Goal: Obtain resource: Obtain resource

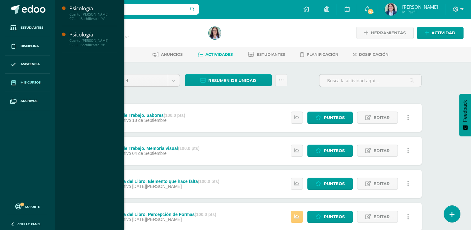
click at [33, 82] on span "Mis cursos" at bounding box center [31, 82] width 20 height 5
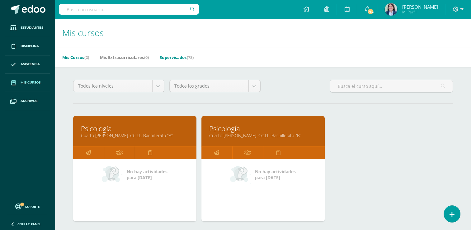
click at [174, 57] on link "Supervisados (78)" at bounding box center [177, 57] width 34 height 10
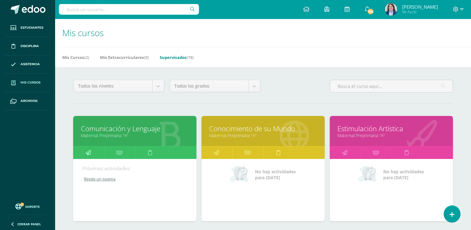
click at [87, 152] on icon at bounding box center [88, 152] width 5 height 12
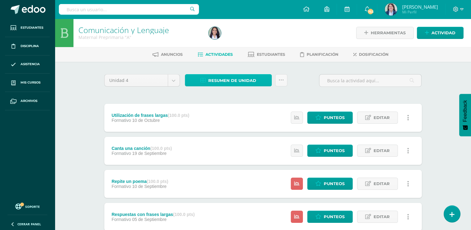
click at [235, 80] on span "Resumen de unidad" at bounding box center [232, 81] width 48 height 12
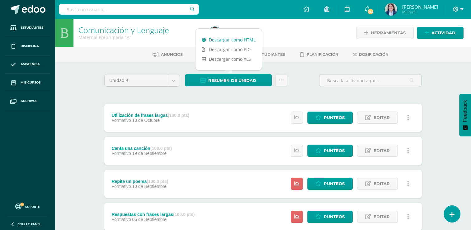
click at [230, 39] on link "Descargar como HTML" at bounding box center [228, 40] width 66 height 10
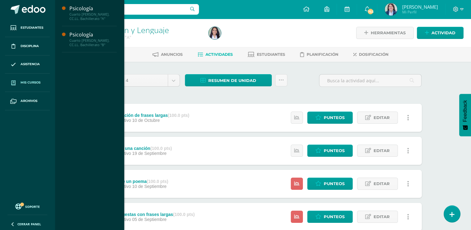
click at [27, 81] on span "Mis cursos" at bounding box center [31, 82] width 20 height 5
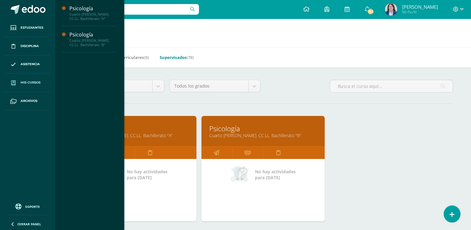
click at [175, 56] on link "Supervisados (78)" at bounding box center [177, 57] width 34 height 10
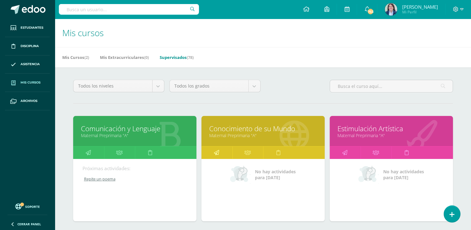
click at [216, 151] on icon at bounding box center [216, 152] width 5 height 12
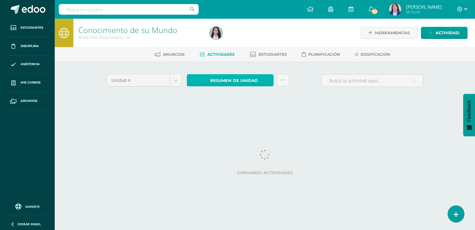
click at [233, 83] on span "Resumen de unidad" at bounding box center [234, 81] width 48 height 12
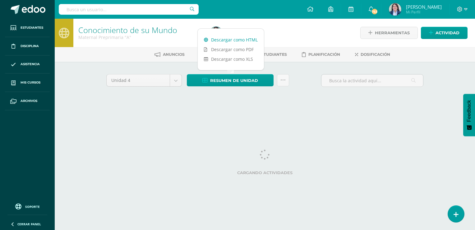
click at [232, 41] on link "Descargar como HTML" at bounding box center [231, 40] width 66 height 10
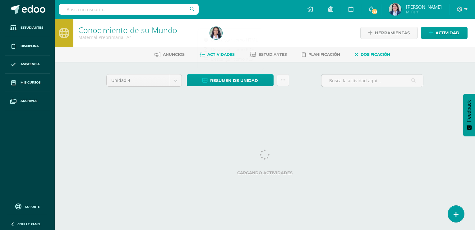
click at [389, 57] on link "Dosificación" at bounding box center [372, 54] width 35 height 10
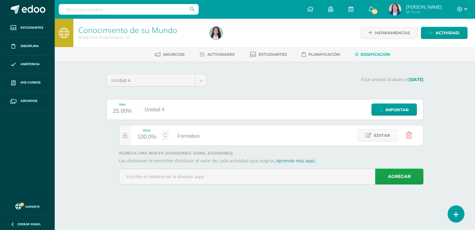
click at [156, 202] on html "Estudiantes Disciplina Asistencia Mis cursos Archivos Soporte Ayuda Reportar un…" at bounding box center [237, 101] width 475 height 202
click at [211, 53] on span "Actividades" at bounding box center [220, 54] width 27 height 5
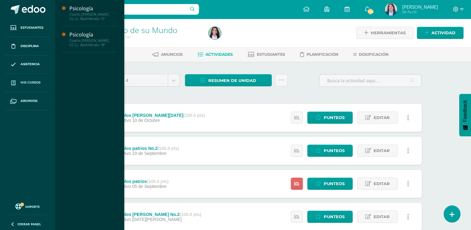
click at [33, 82] on span "Mis cursos" at bounding box center [31, 82] width 20 height 5
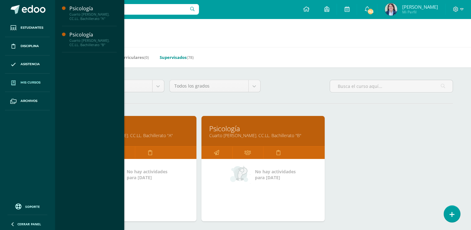
click at [177, 58] on link "Supervisados (78)" at bounding box center [177, 57] width 34 height 10
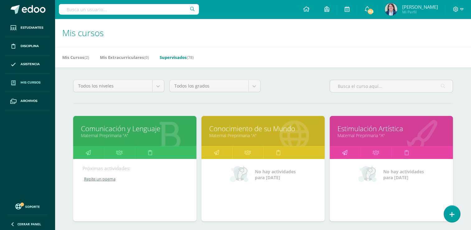
click at [343, 152] on icon at bounding box center [344, 152] width 5 height 12
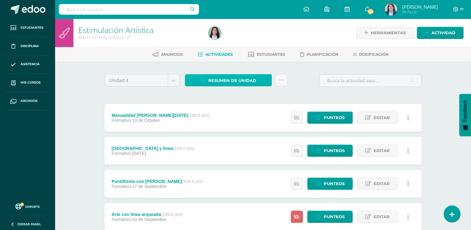
click at [229, 80] on span "Resumen de unidad" at bounding box center [232, 81] width 48 height 12
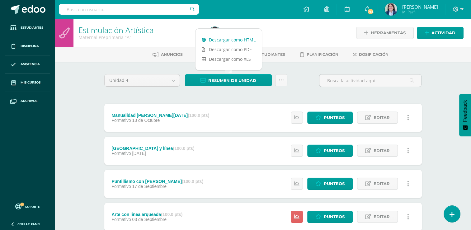
click at [234, 40] on link "Descargar como HTML" at bounding box center [228, 40] width 66 height 10
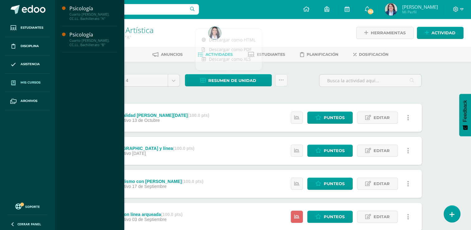
click at [24, 81] on span "Mis cursos" at bounding box center [31, 82] width 20 height 5
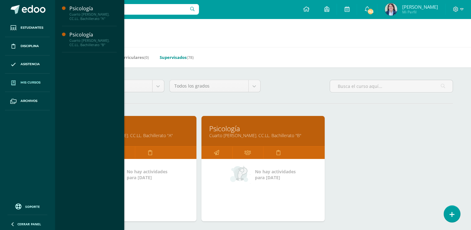
click at [178, 56] on link "Supervisados (78)" at bounding box center [177, 57] width 34 height 10
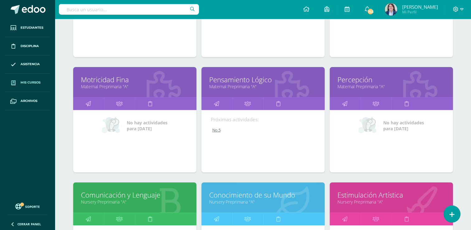
scroll to position [155, 0]
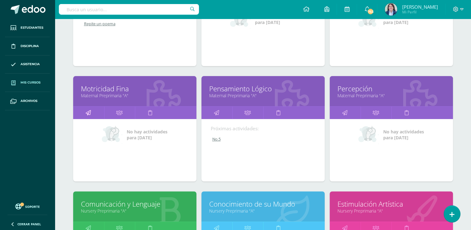
click at [89, 111] on icon at bounding box center [88, 112] width 5 height 12
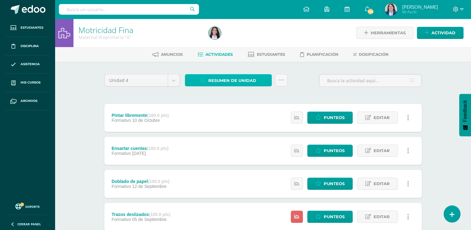
click at [220, 79] on span "Resumen de unidad" at bounding box center [232, 81] width 48 height 12
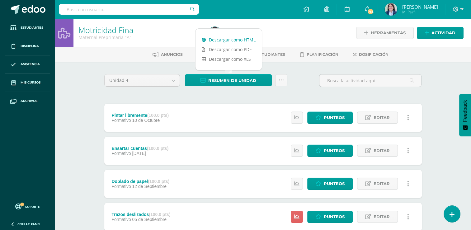
click at [233, 39] on link "Descargar como HTML" at bounding box center [228, 40] width 66 height 10
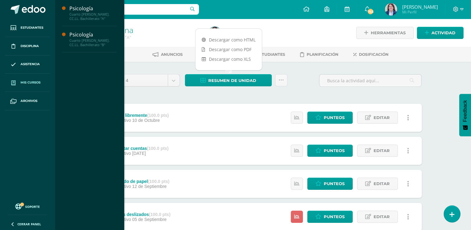
click at [33, 82] on span "Mis cursos" at bounding box center [31, 82] width 20 height 5
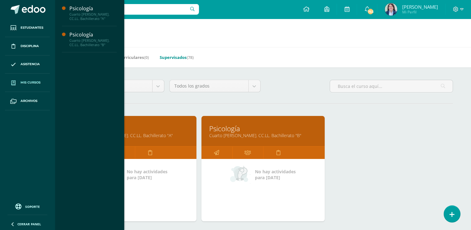
click at [171, 56] on link "Supervisados (78)" at bounding box center [177, 57] width 34 height 10
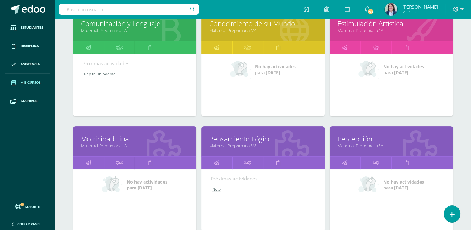
scroll to position [145, 0]
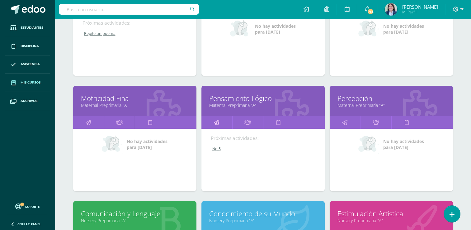
click at [214, 120] on icon at bounding box center [216, 122] width 5 height 12
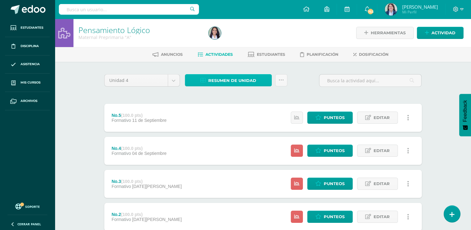
click at [223, 80] on span "Resumen de unidad" at bounding box center [232, 81] width 48 height 12
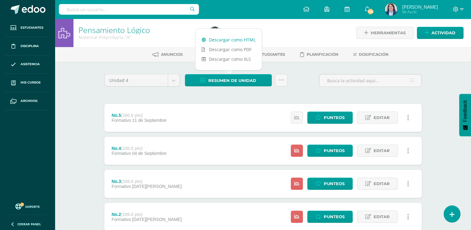
click at [226, 39] on link "Descargar como HTML" at bounding box center [228, 40] width 66 height 10
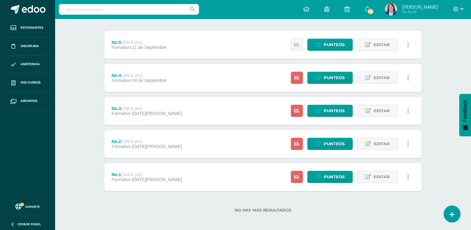
scroll to position [75, 0]
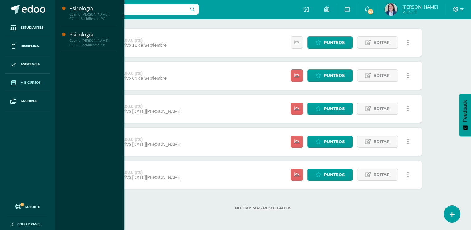
click at [32, 81] on span "Mis cursos" at bounding box center [31, 82] width 20 height 5
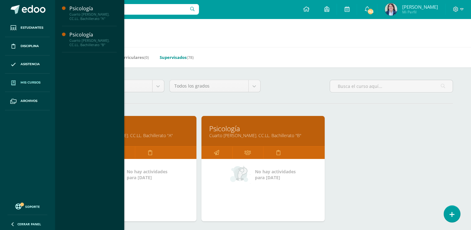
click at [179, 58] on link "Supervisados (78)" at bounding box center [177, 57] width 34 height 10
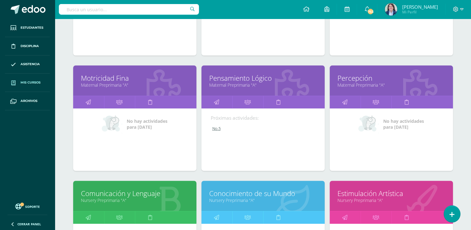
scroll to position [167, 0]
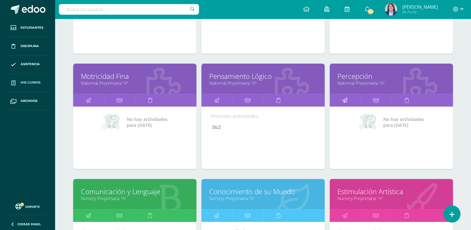
click at [345, 99] on icon at bounding box center [344, 100] width 5 height 12
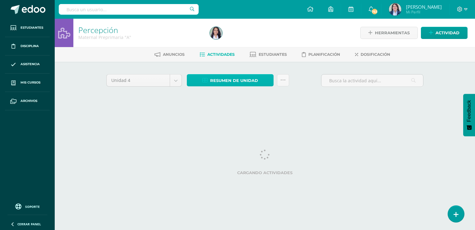
click at [231, 81] on span "Resumen de unidad" at bounding box center [234, 81] width 48 height 12
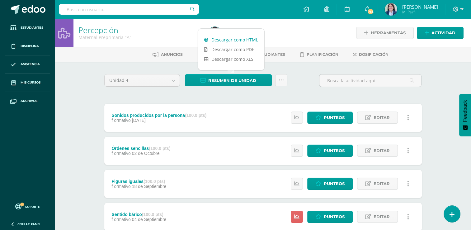
click at [234, 39] on link "Descargar como HTML" at bounding box center [231, 40] width 66 height 10
